Goal: Check status: Verify the current state of an ongoing process or item

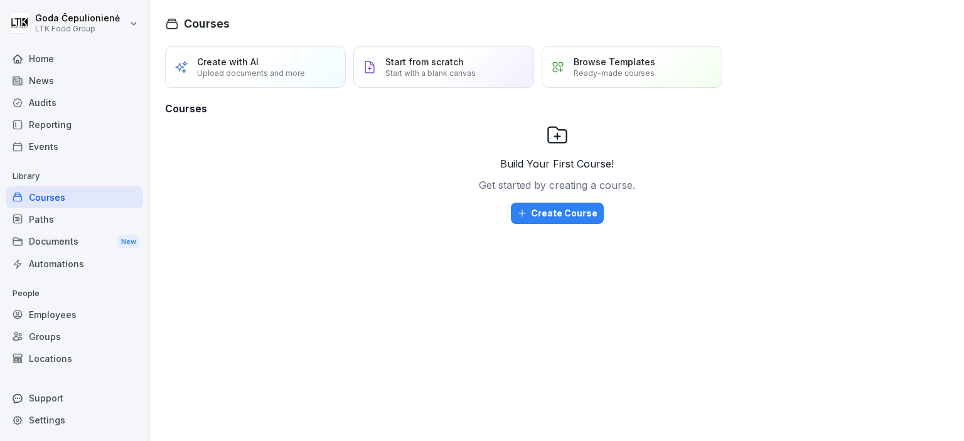
click at [55, 87] on div "News" at bounding box center [74, 81] width 137 height 22
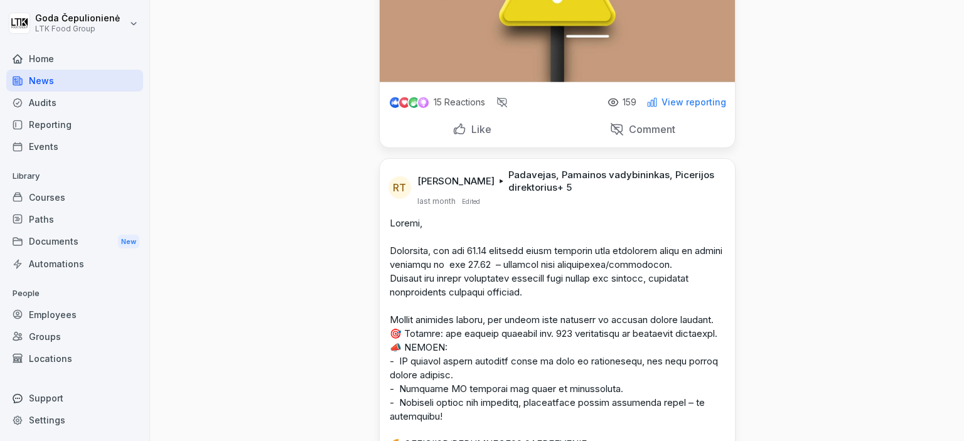
scroll to position [2218, 0]
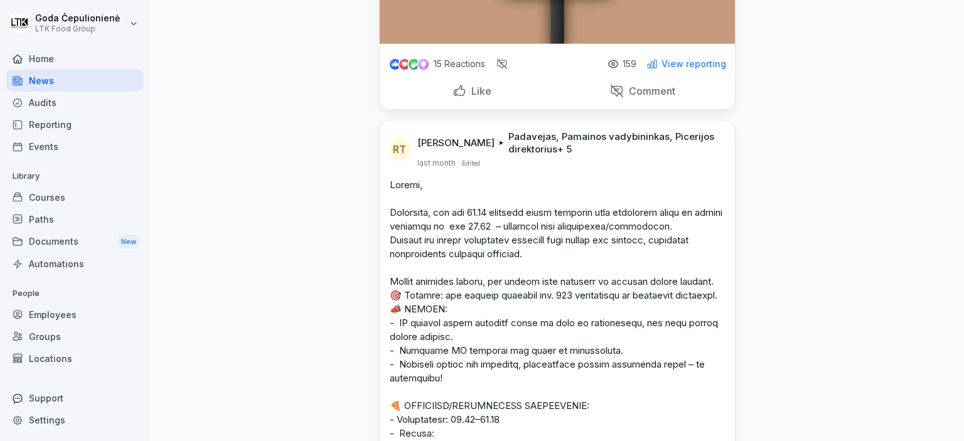
click at [33, 321] on div "Employees" at bounding box center [74, 315] width 137 height 22
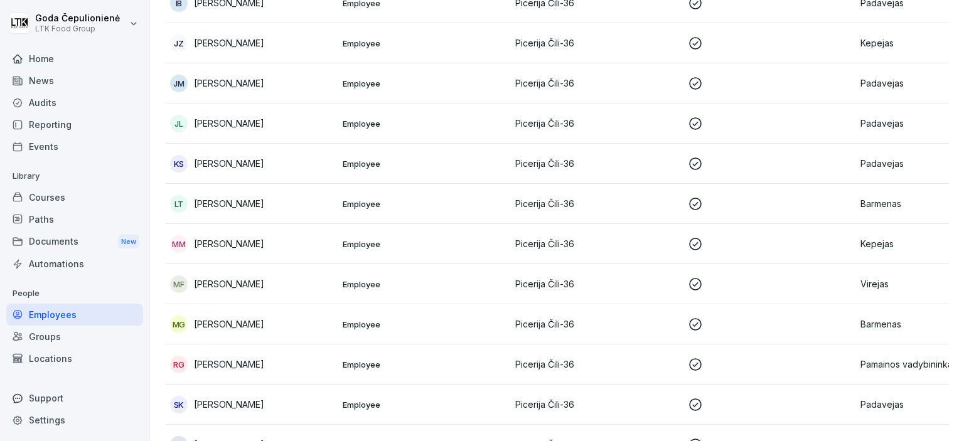
scroll to position [556, 0]
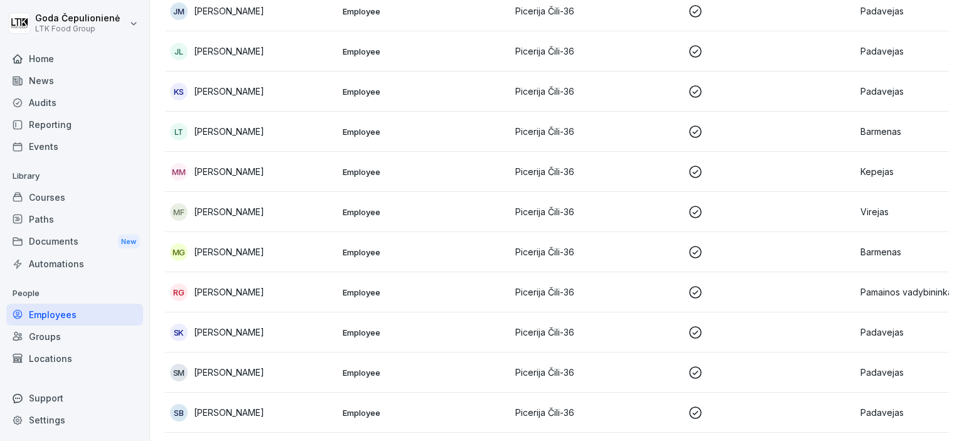
click at [256, 333] on p "[PERSON_NAME]" at bounding box center [229, 332] width 70 height 13
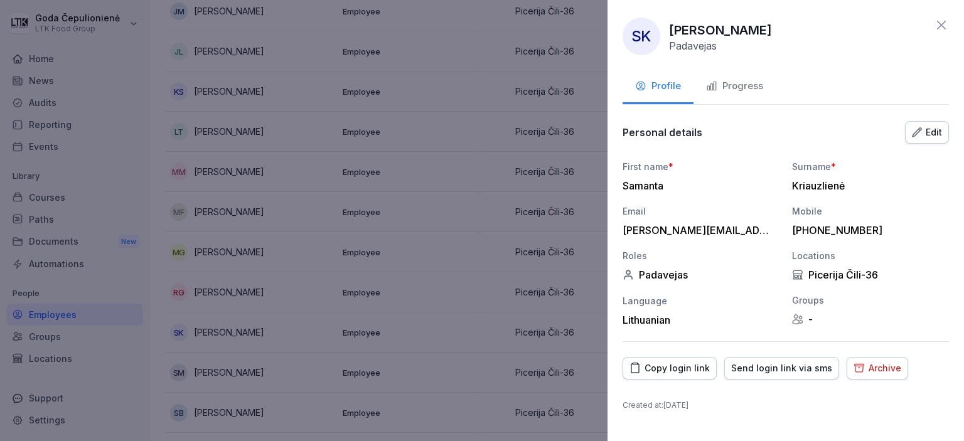
click at [758, 87] on div "Progress" at bounding box center [734, 86] width 57 height 14
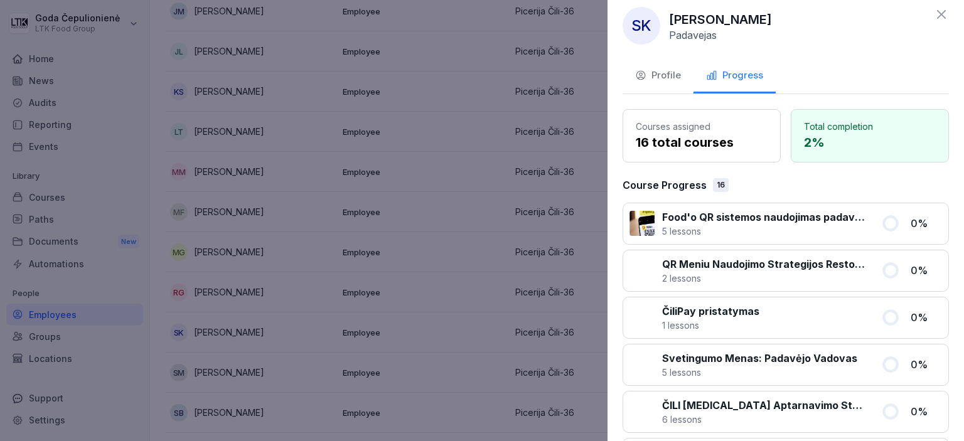
scroll to position [0, 0]
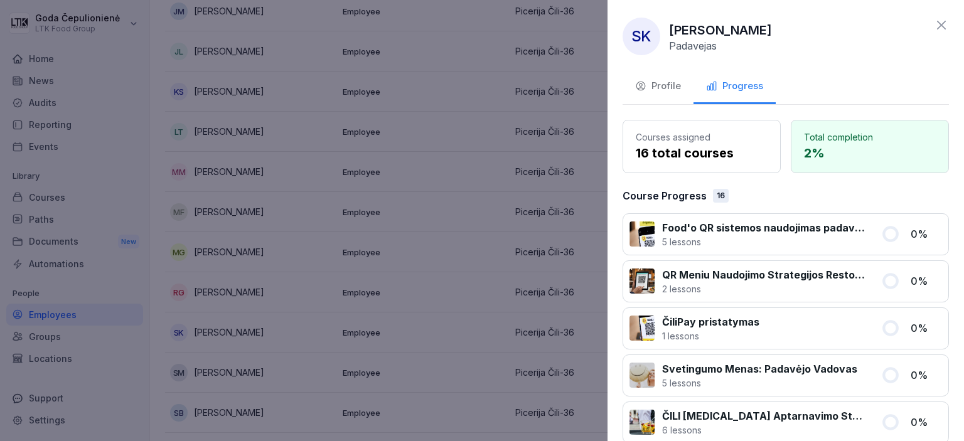
click at [485, 227] on div at bounding box center [482, 220] width 964 height 441
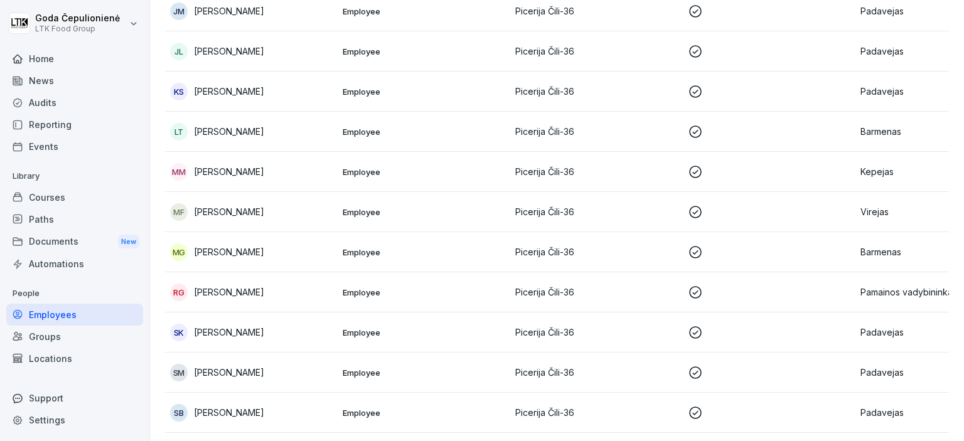
click at [288, 372] on div "SM [PERSON_NAME]" at bounding box center [251, 373] width 163 height 18
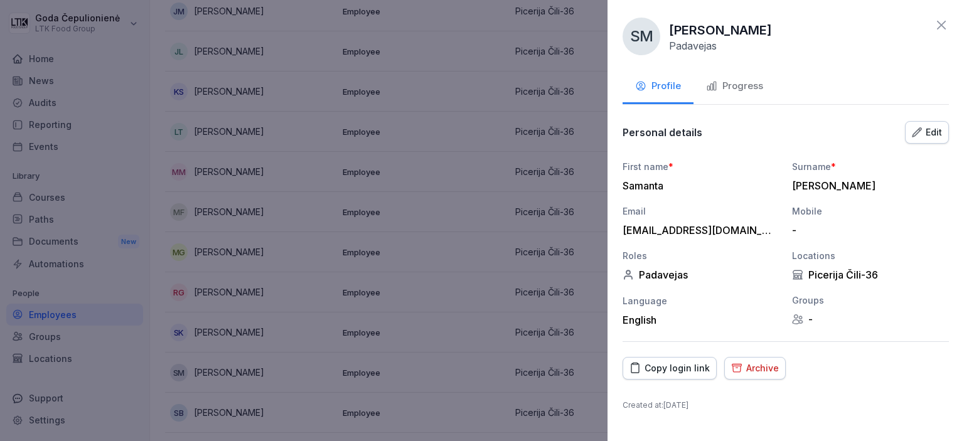
click at [741, 87] on div "Progress" at bounding box center [734, 86] width 57 height 14
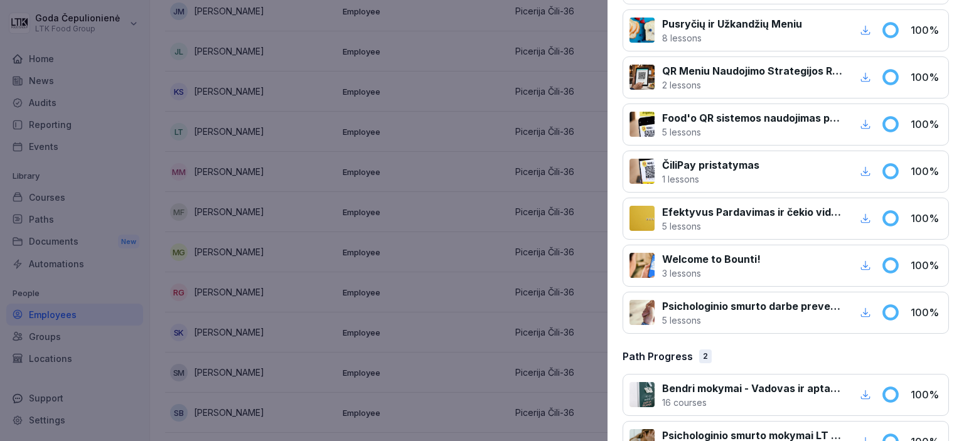
scroll to position [661, 0]
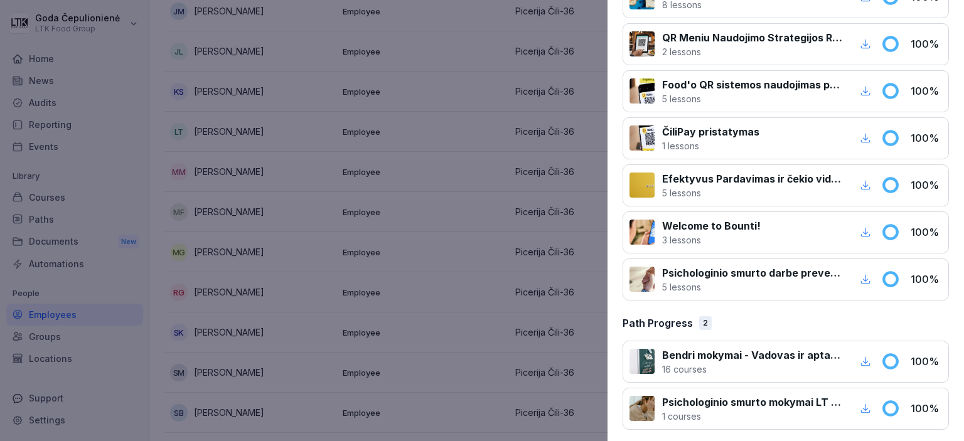
click at [558, 311] on div at bounding box center [482, 220] width 964 height 441
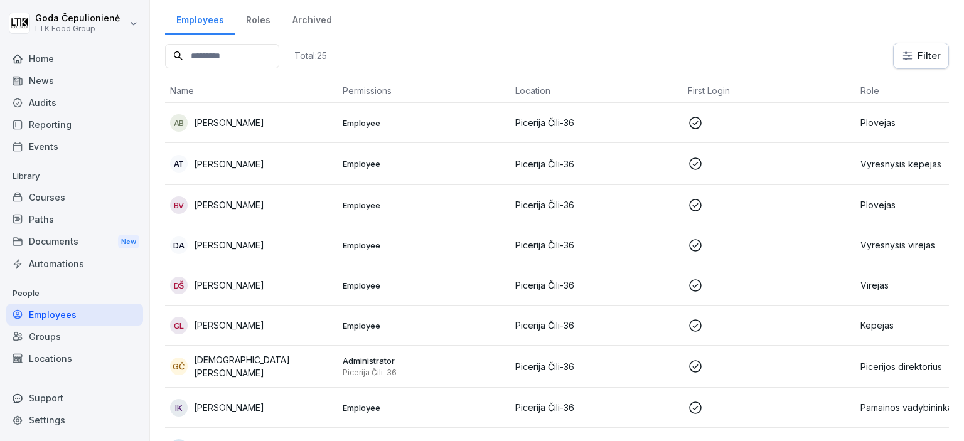
scroll to position [0, 0]
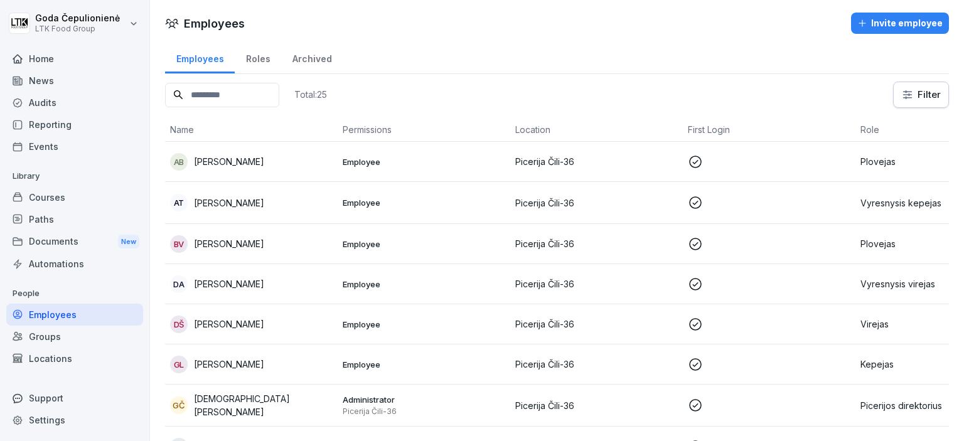
click at [237, 166] on p "[PERSON_NAME]" at bounding box center [229, 161] width 70 height 13
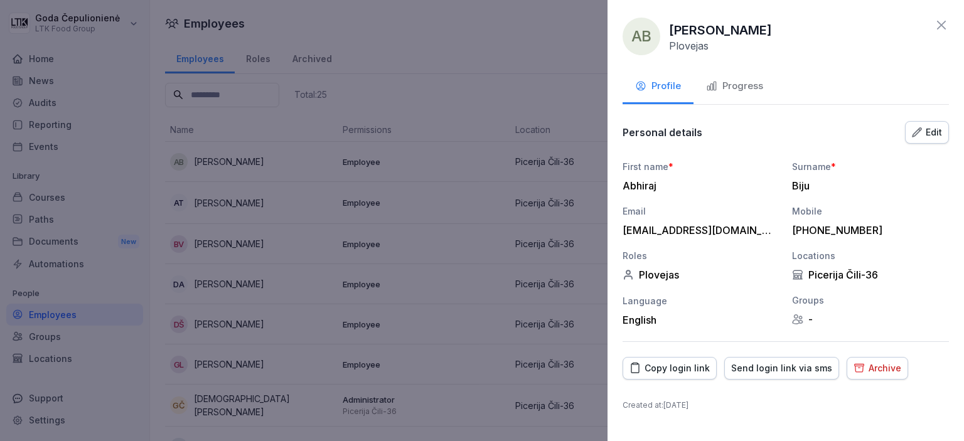
click at [738, 95] on button "Progress" at bounding box center [735, 87] width 82 height 34
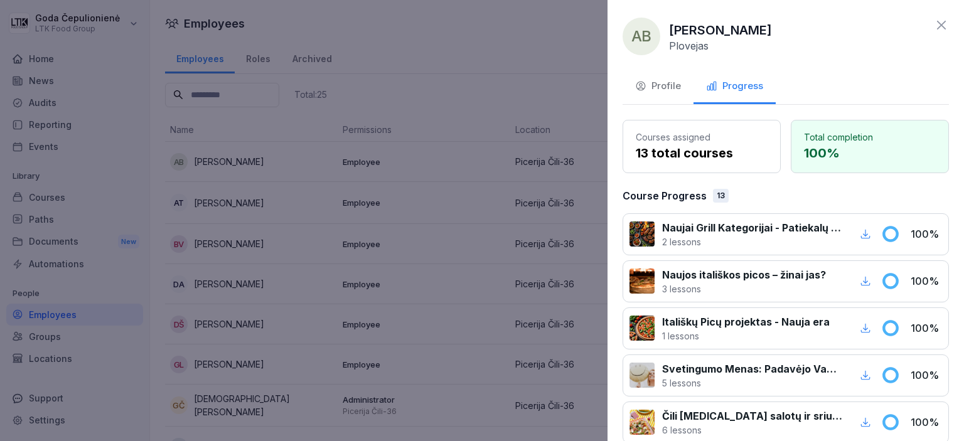
click at [438, 208] on div at bounding box center [482, 220] width 964 height 441
